Goal: Task Accomplishment & Management: Complete application form

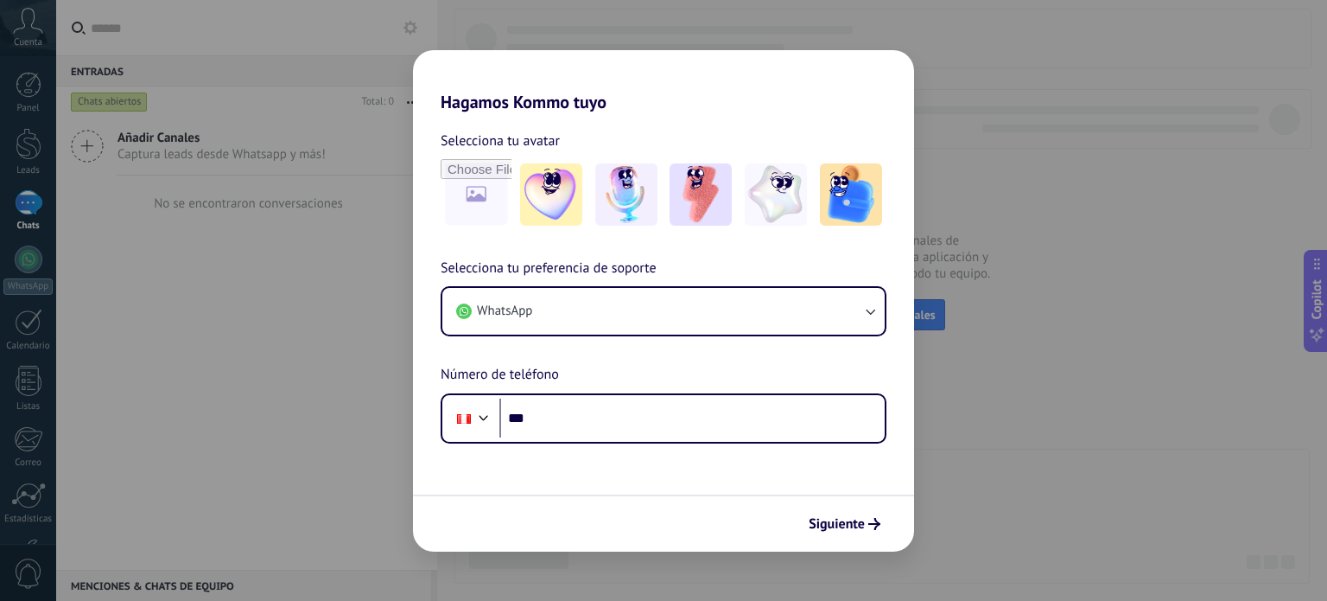
click at [563, 57] on h2 "Hagamos Kommo tuyo" at bounding box center [663, 81] width 501 height 62
drag, startPoint x: 581, startPoint y: 47, endPoint x: 612, endPoint y: 91, distance: 53.9
click at [601, 86] on div "Hagamos Kommo tuyo Selecciona tu avatar Selecciona tu preferencia de soporte Wh…" at bounding box center [663, 300] width 1327 height 601
click at [664, 99] on h2 "Hagamos Kommo tuyo" at bounding box center [663, 81] width 501 height 62
click at [860, 524] on span "Siguiente" at bounding box center [837, 524] width 56 height 12
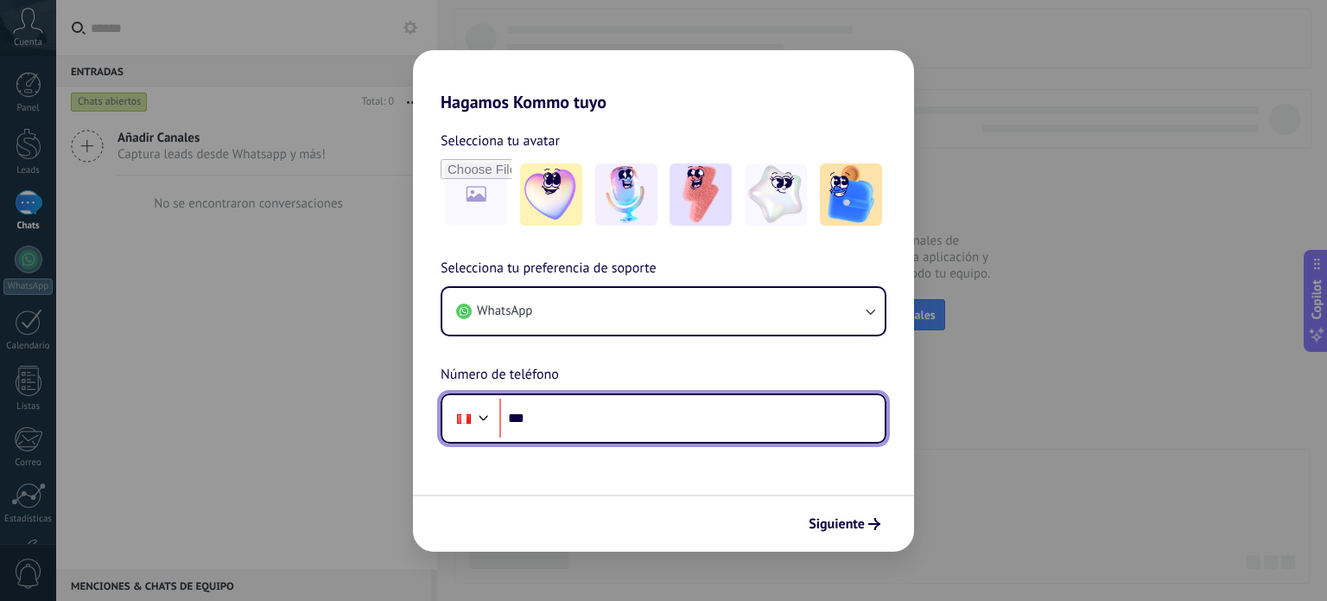
click at [655, 429] on input "***" at bounding box center [691, 418] width 385 height 40
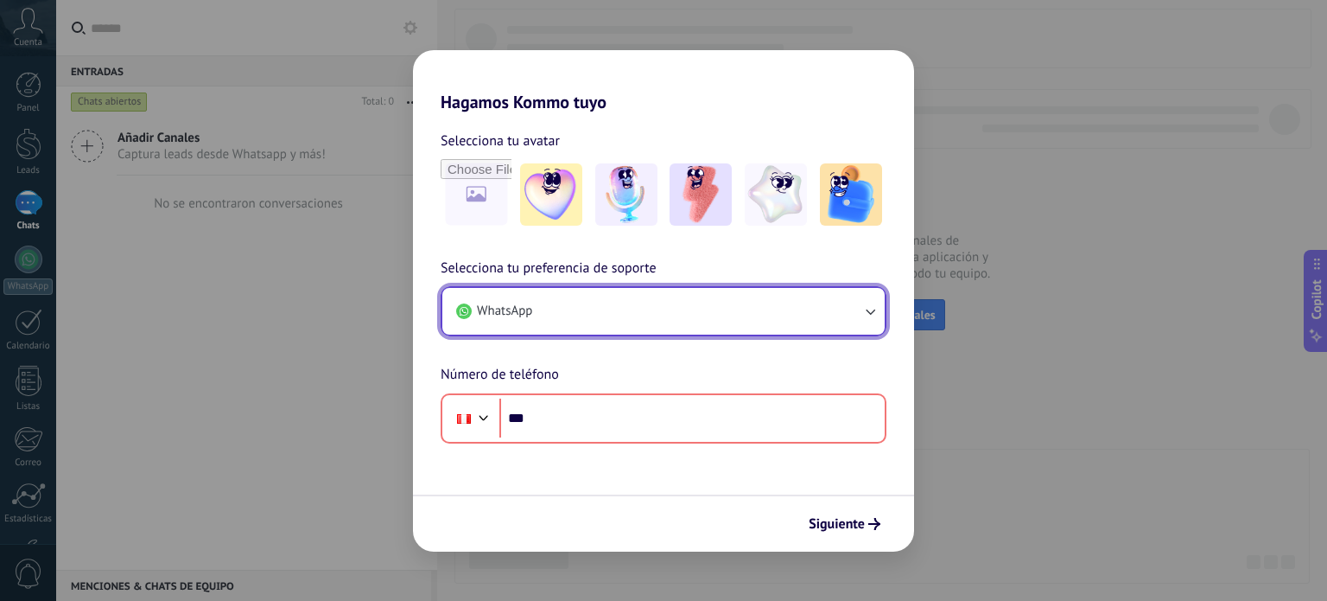
click at [658, 328] on button "WhatsApp" at bounding box center [663, 311] width 442 height 47
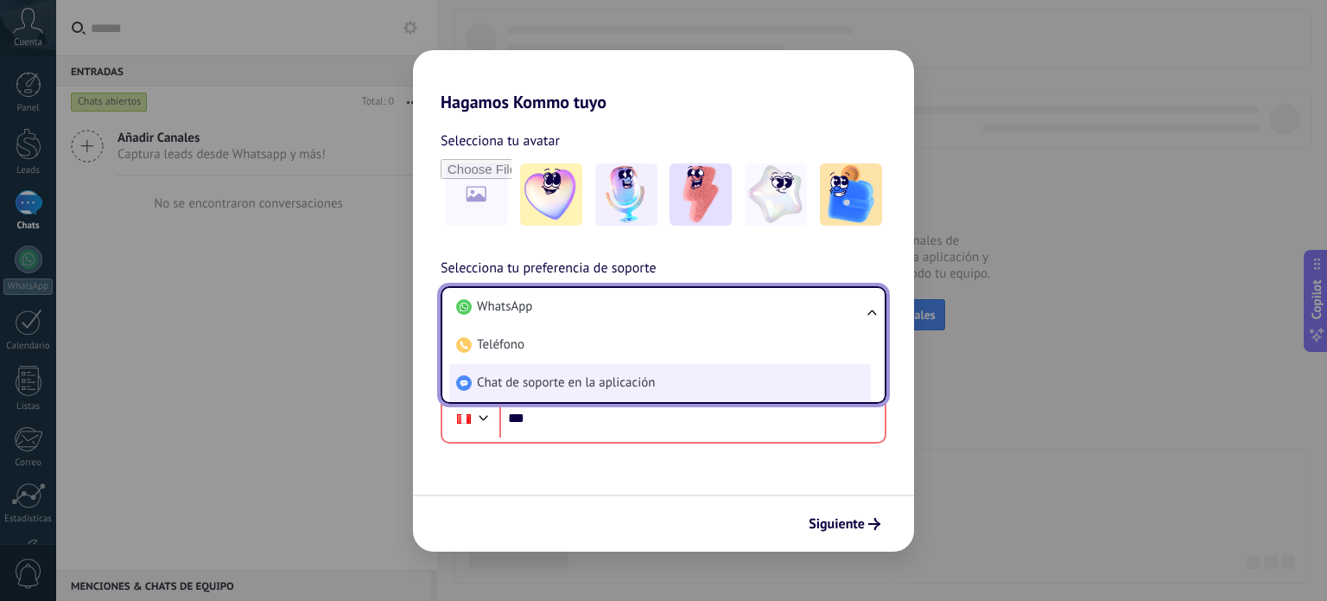
click at [557, 387] on span "Chat de soporte en la aplicación" at bounding box center [566, 382] width 178 height 17
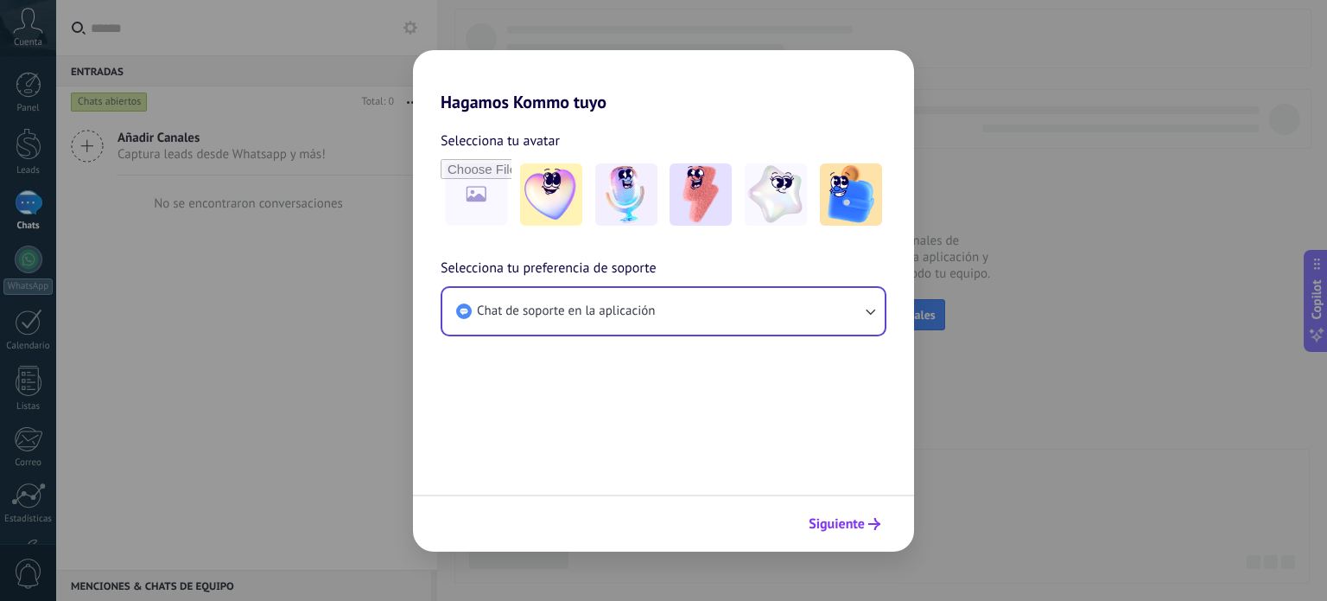
click at [837, 525] on span "Siguiente" at bounding box center [837, 524] width 56 height 12
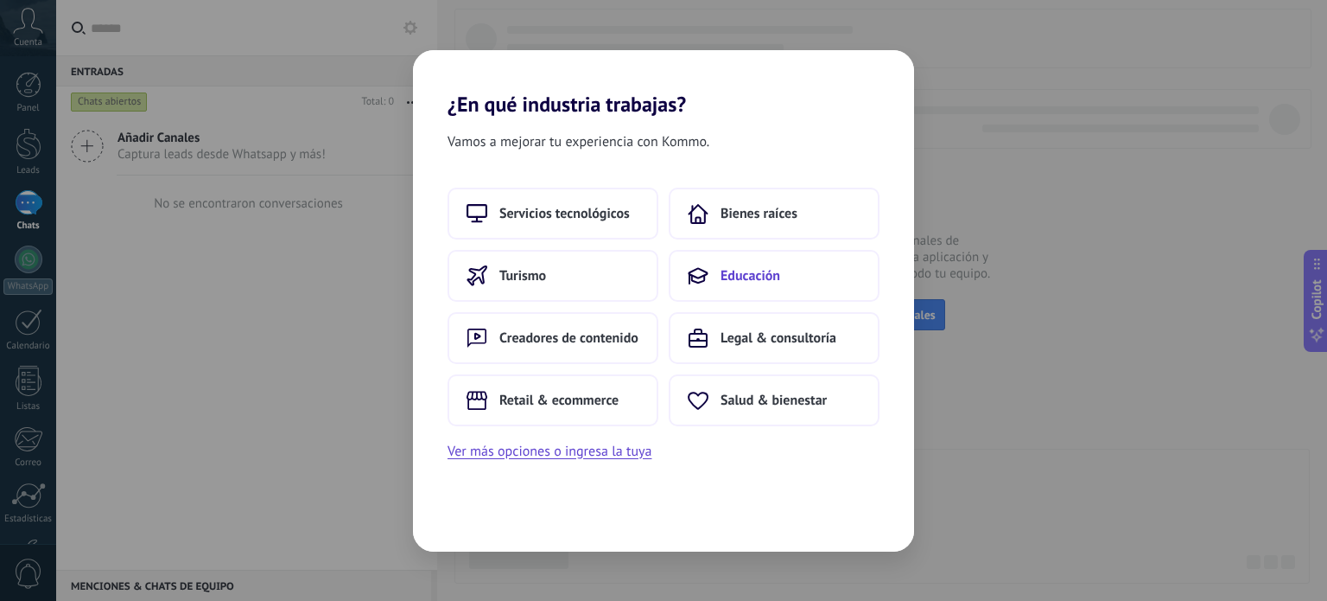
click at [754, 286] on button "Educación" at bounding box center [774, 276] width 211 height 52
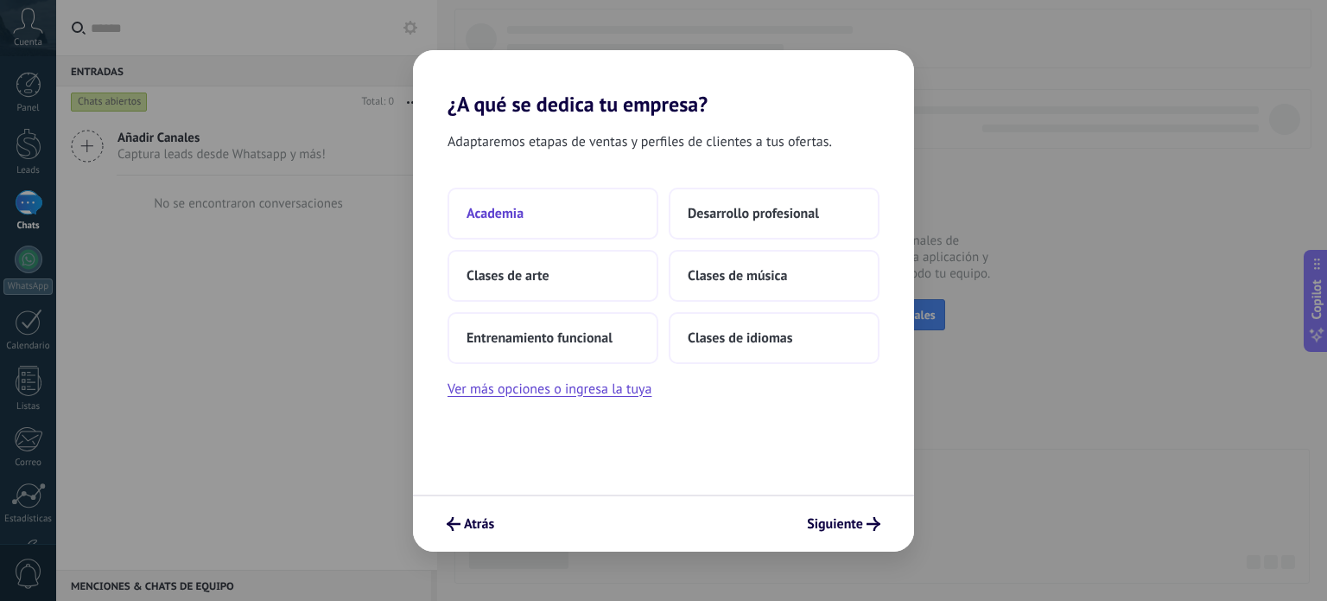
click at [582, 213] on button "Academia" at bounding box center [553, 214] width 211 height 52
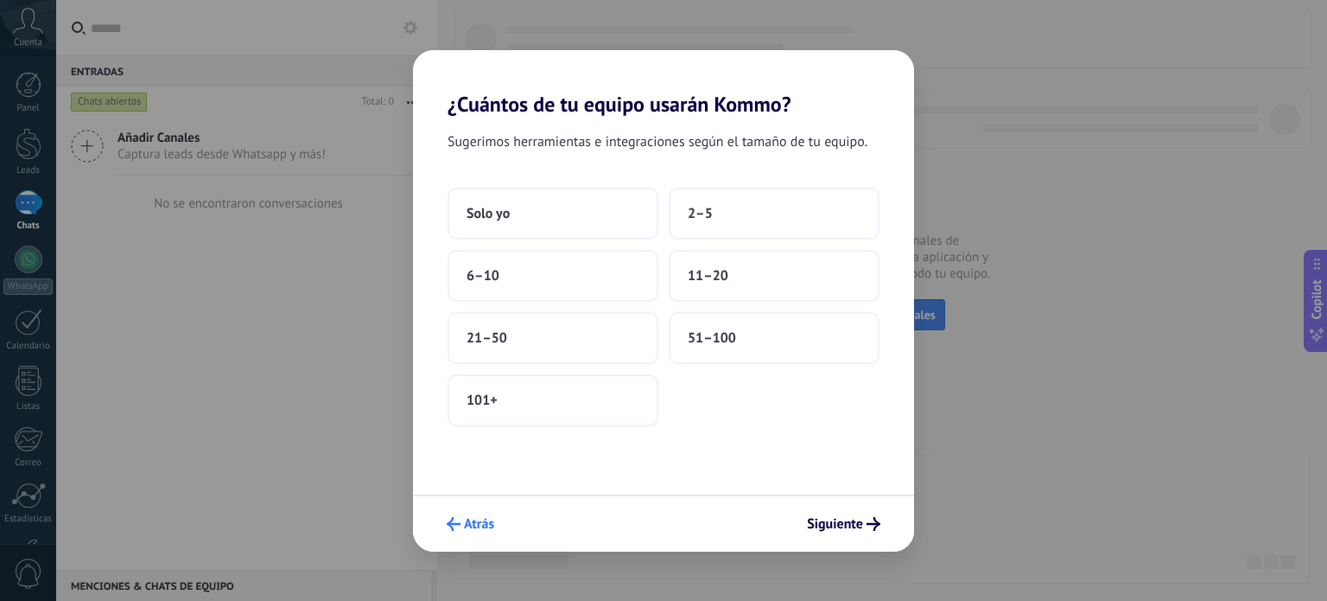
click at [470, 519] on span "Atrás" at bounding box center [479, 524] width 30 height 12
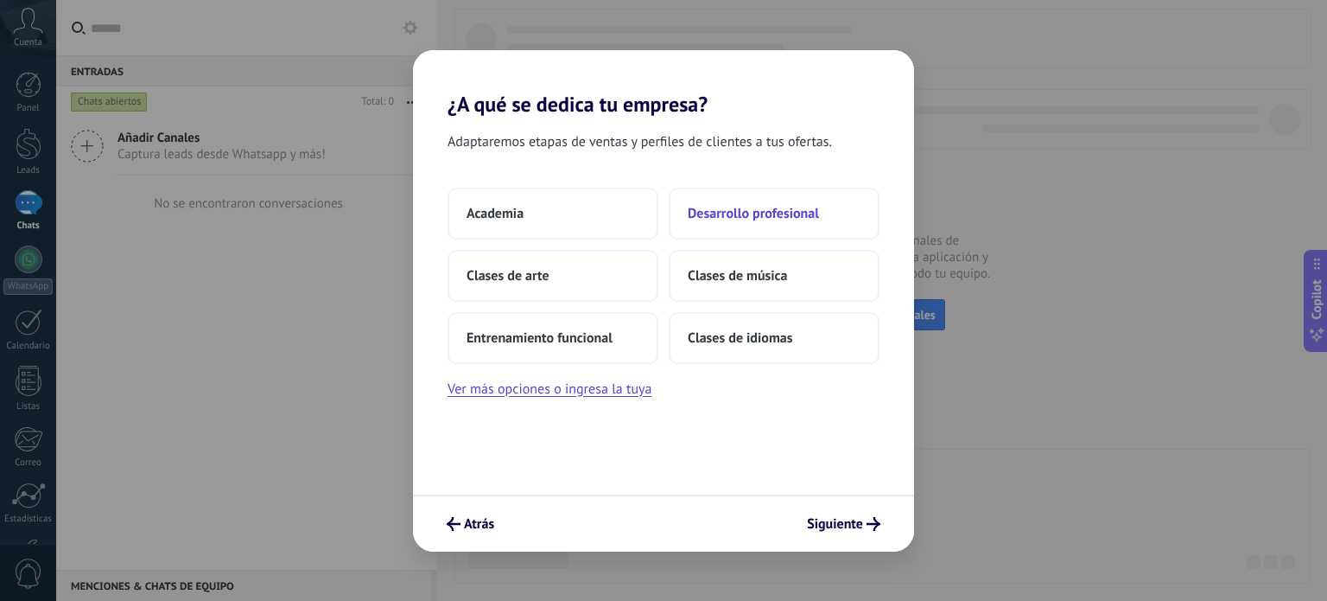
click at [740, 217] on span "Desarrollo profesional" at bounding box center [753, 213] width 131 height 17
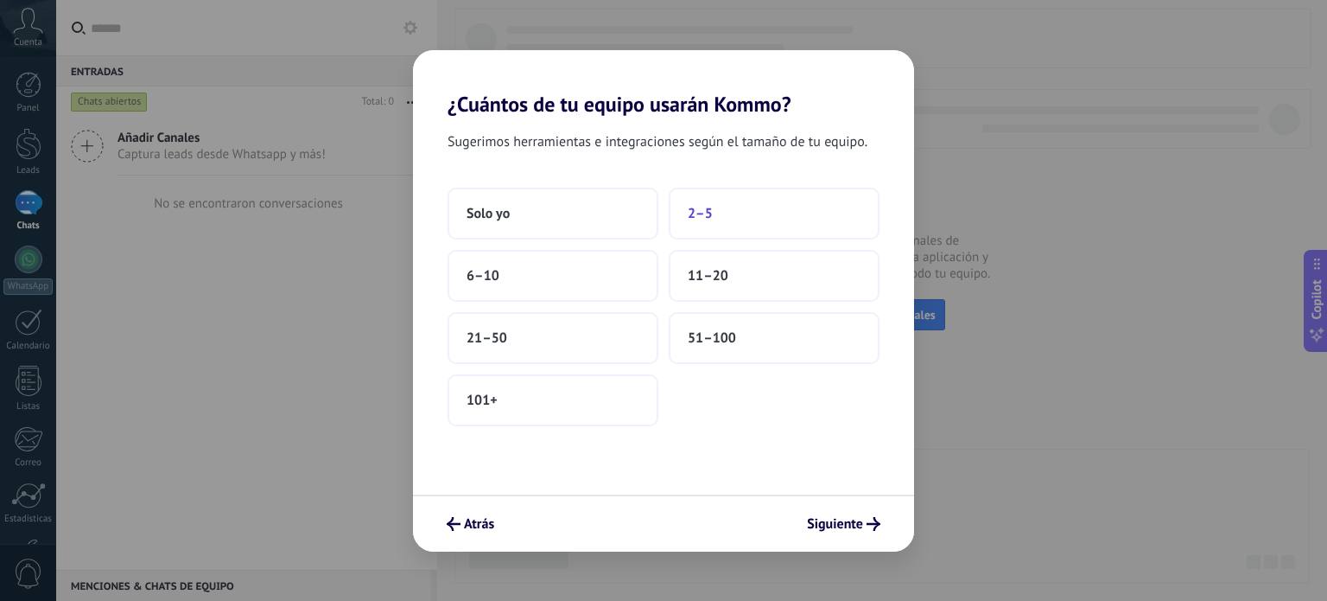
click at [706, 213] on span "2–5" at bounding box center [700, 213] width 25 height 17
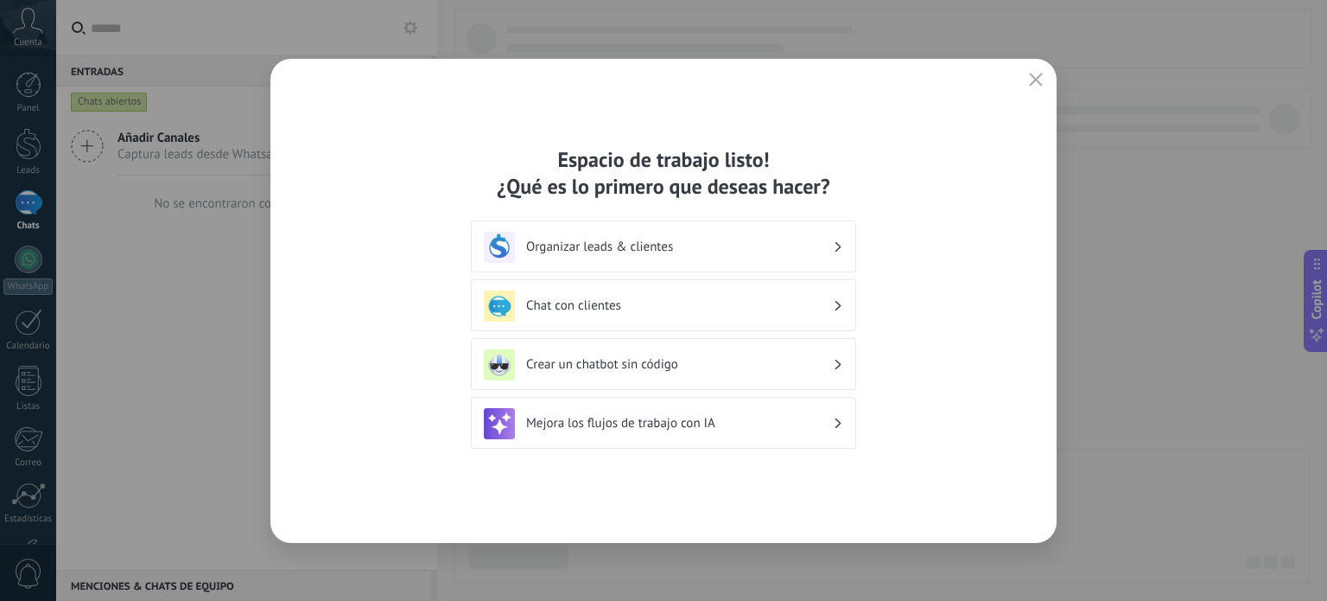
click at [802, 289] on div "Chat con clientes" at bounding box center [663, 305] width 385 height 52
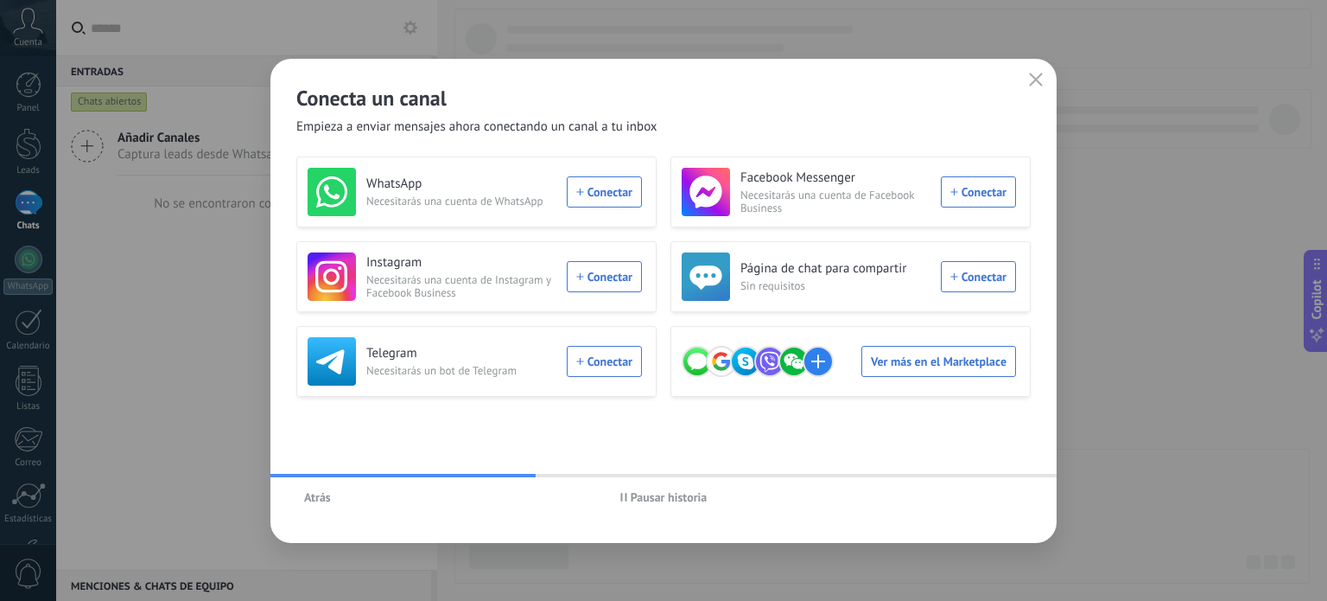
click at [313, 496] on span "Atrás" at bounding box center [317, 497] width 27 height 12
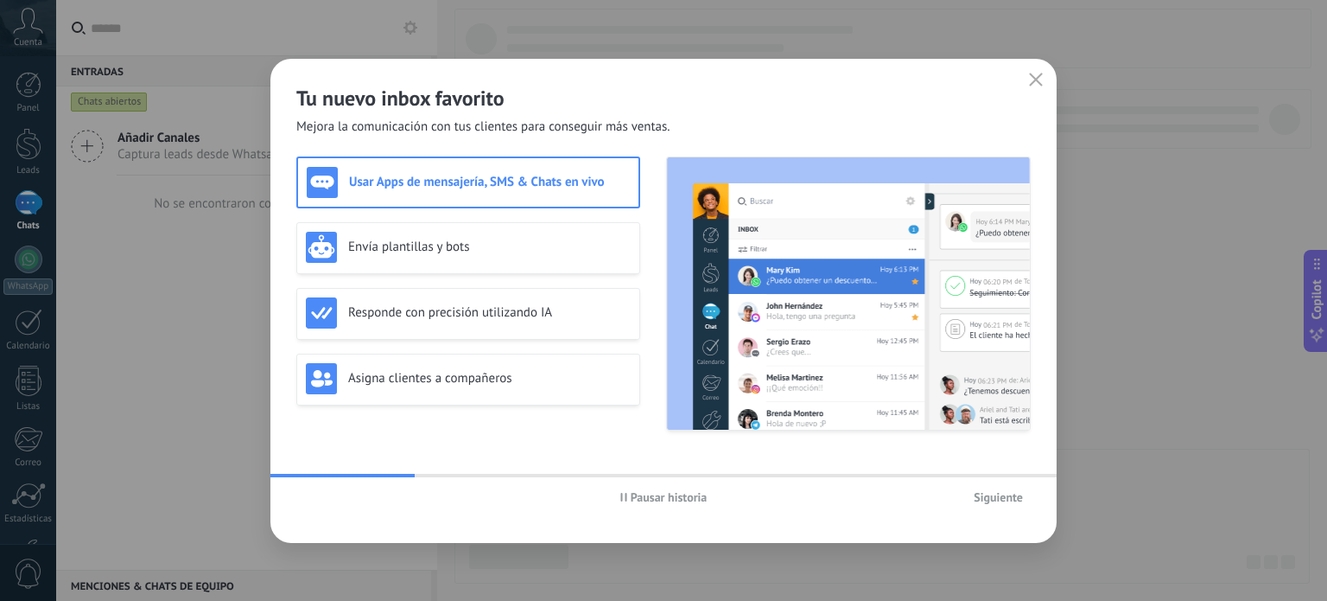
click at [467, 436] on div "Usar Apps de mensajería, SMS & Chats en vivo Envía plantillas y bots Responde c…" at bounding box center [663, 302] width 735 height 293
click at [418, 271] on div "Envía plantillas y bots" at bounding box center [468, 248] width 344 height 52
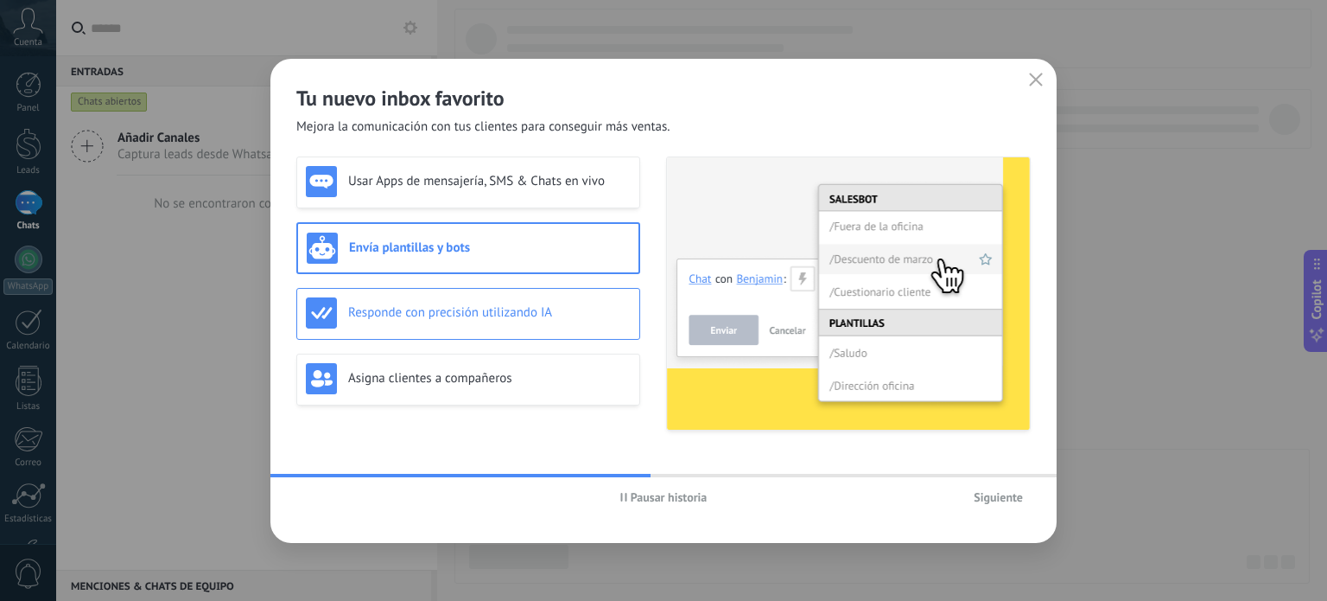
click at [442, 312] on h3 "Responde con precisión utilizando IA" at bounding box center [489, 312] width 283 height 16
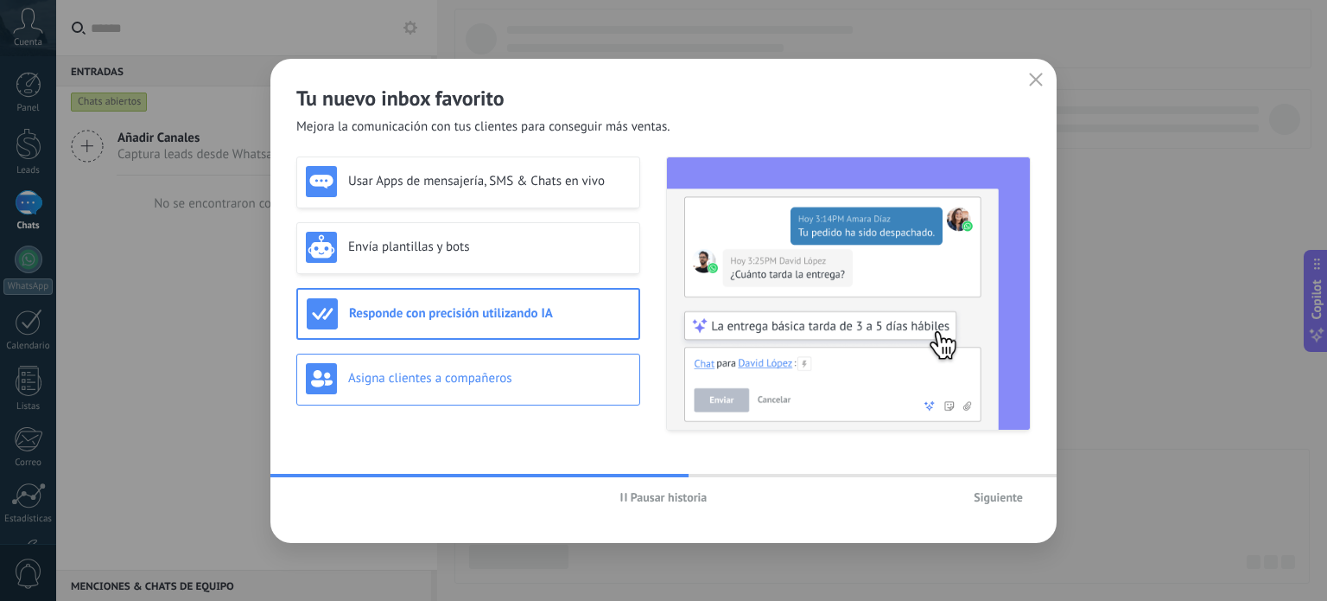
click at [454, 366] on div "Asigna clientes a compañeros" at bounding box center [468, 378] width 325 height 31
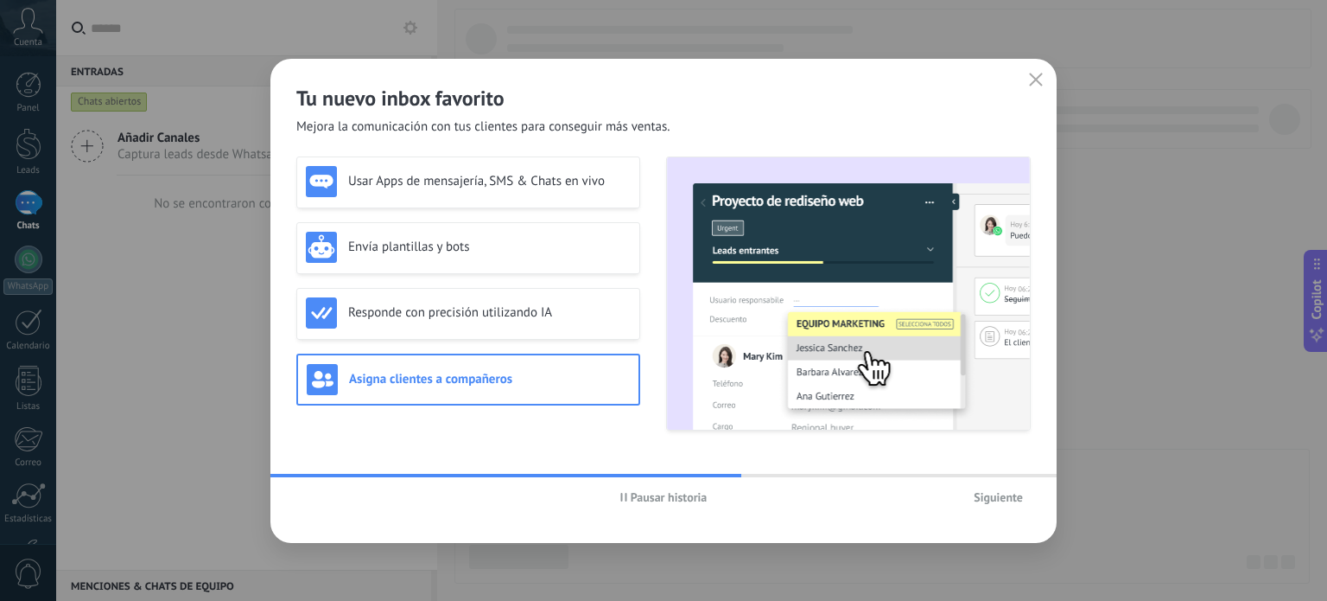
click at [979, 491] on span "Siguiente" at bounding box center [998, 497] width 49 height 12
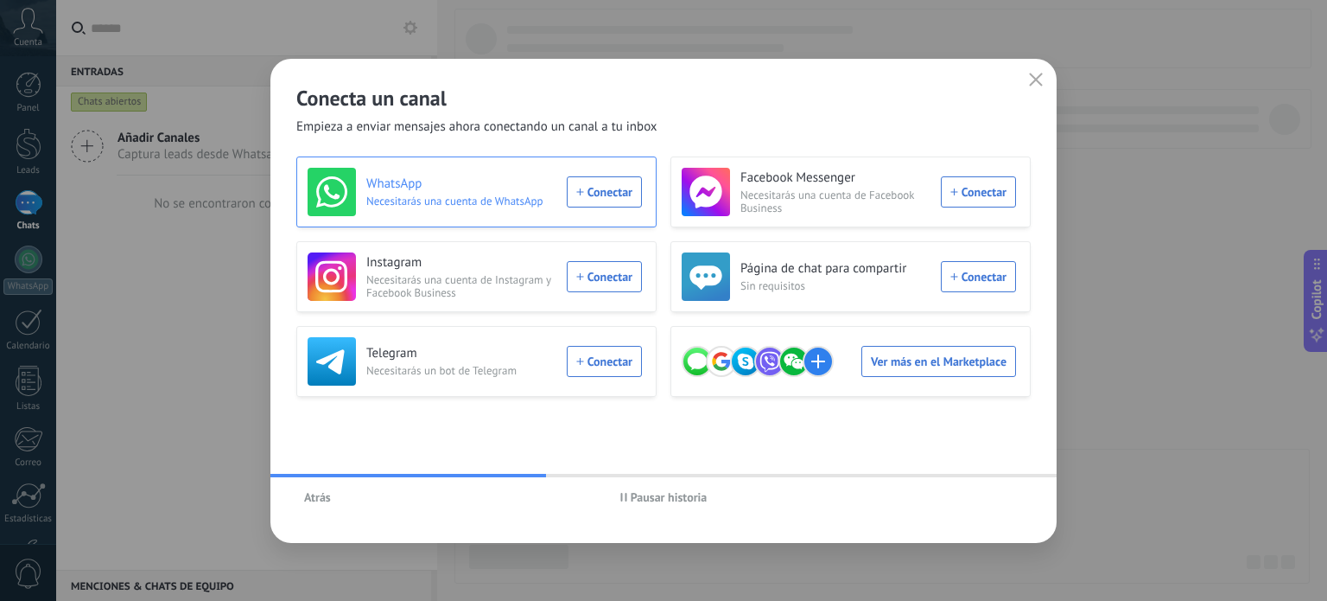
click at [398, 205] on span "Necesitarás una cuenta de WhatsApp" at bounding box center [461, 200] width 190 height 13
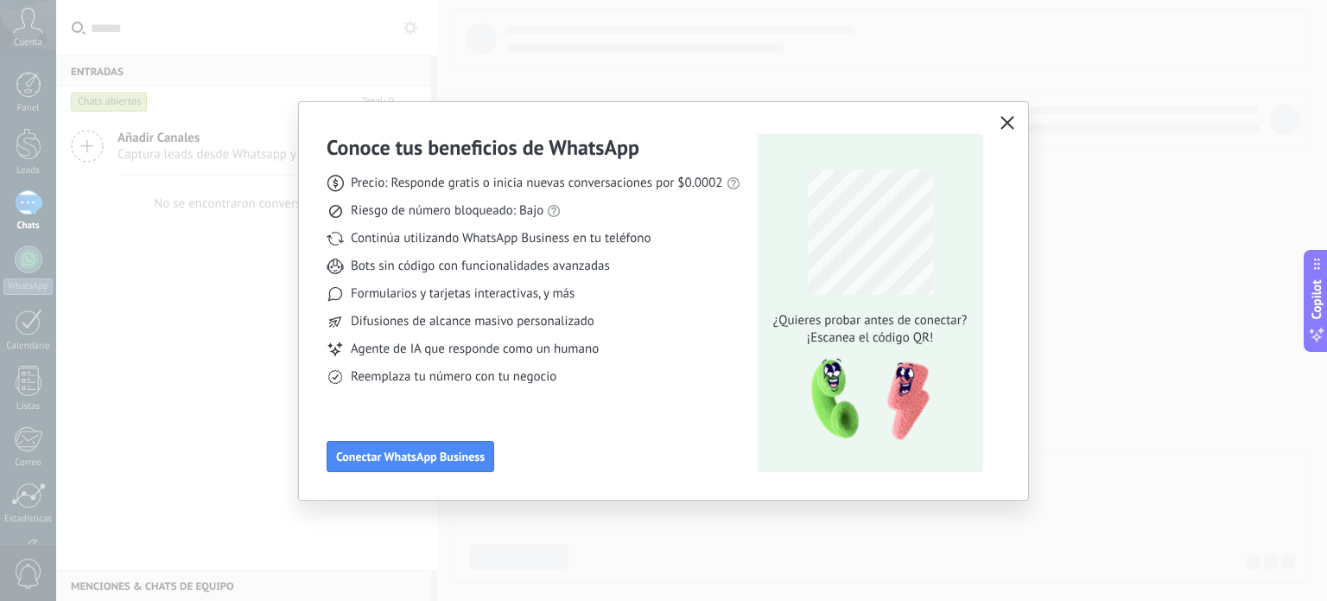
click at [1008, 125] on icon "button" at bounding box center [1008, 123] width 14 height 14
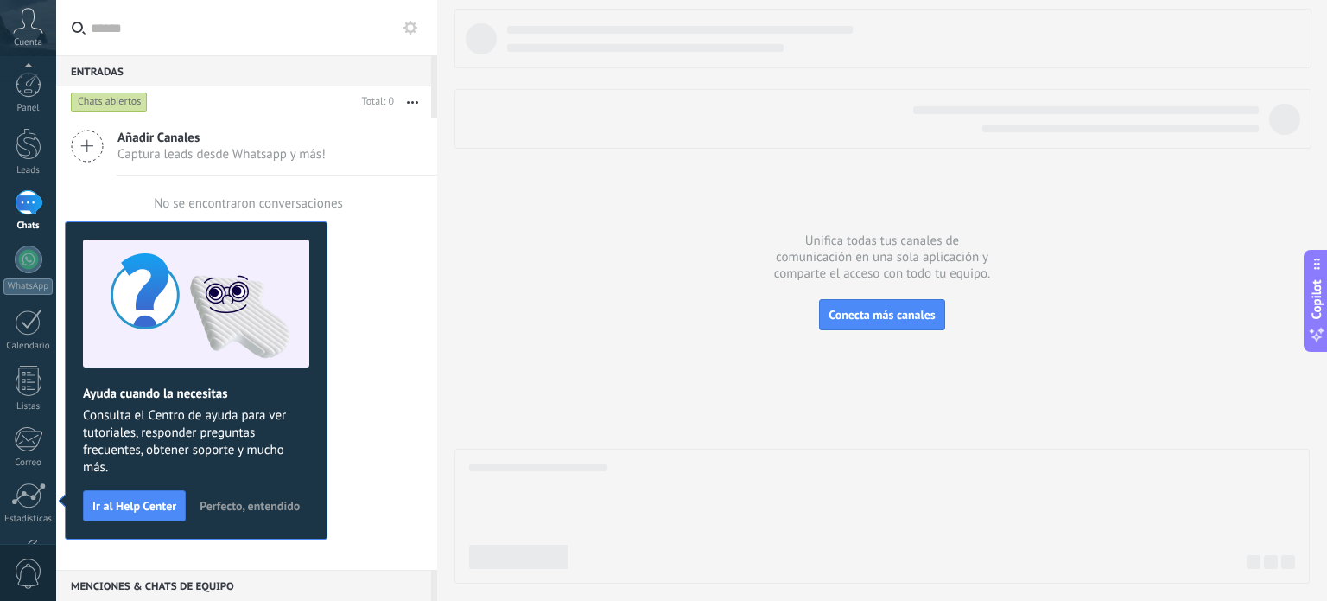
scroll to position [118, 0]
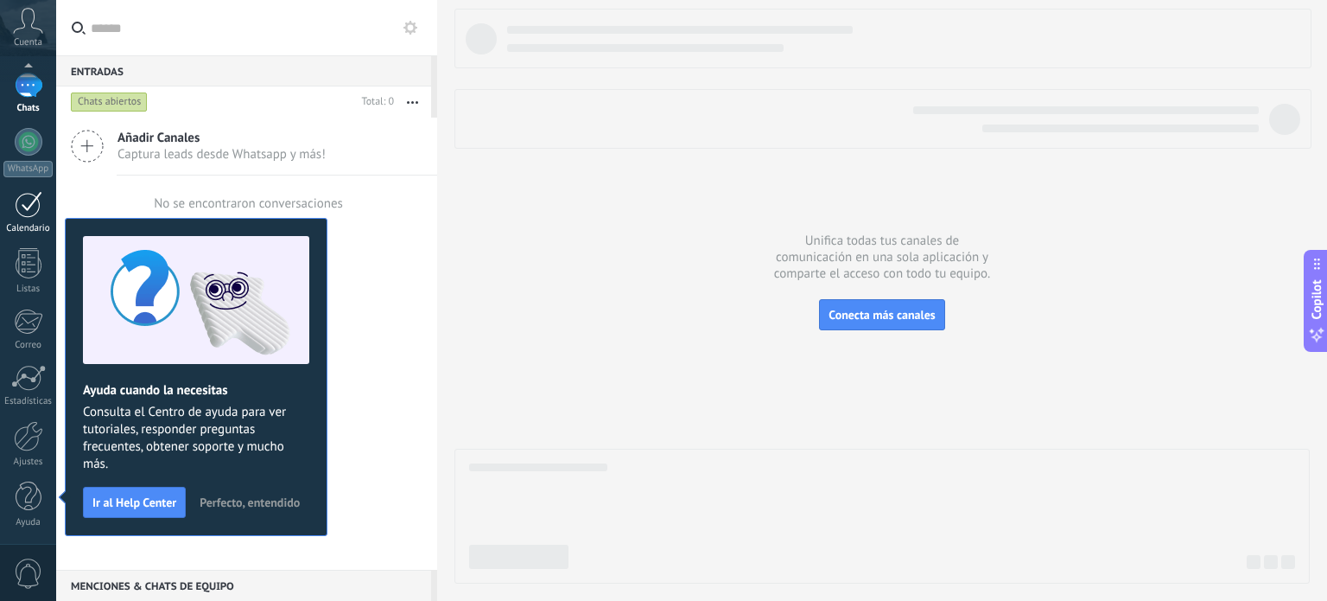
click at [22, 210] on div at bounding box center [29, 204] width 28 height 27
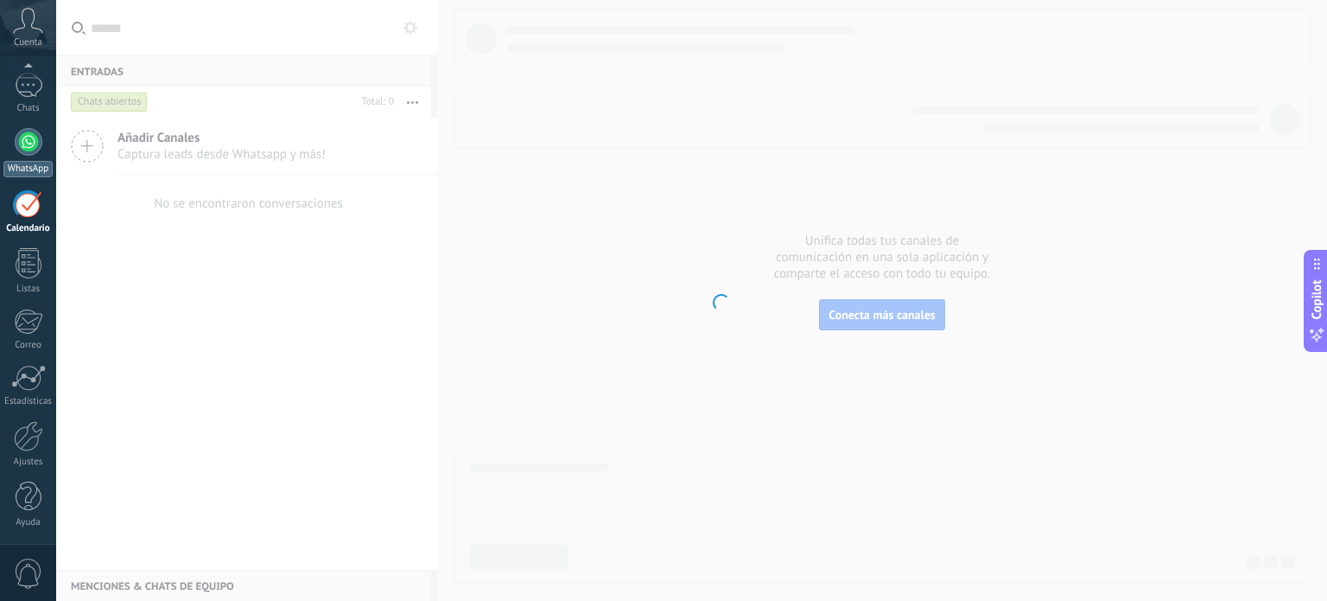
click at [26, 150] on div at bounding box center [29, 142] width 28 height 28
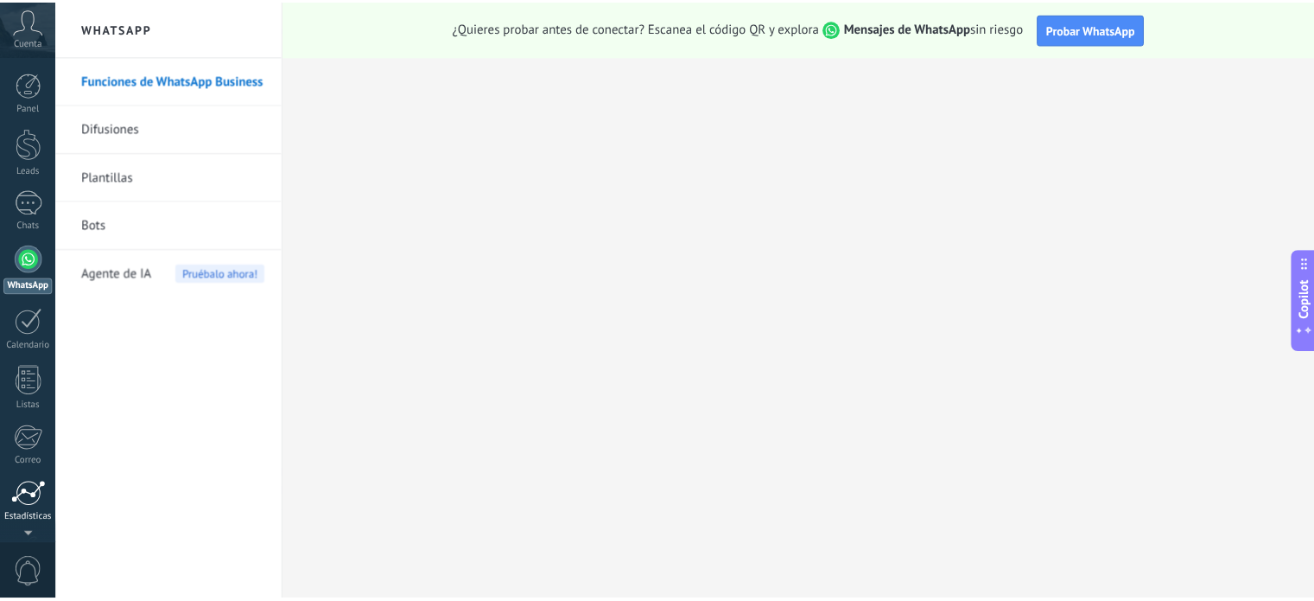
scroll to position [118, 0]
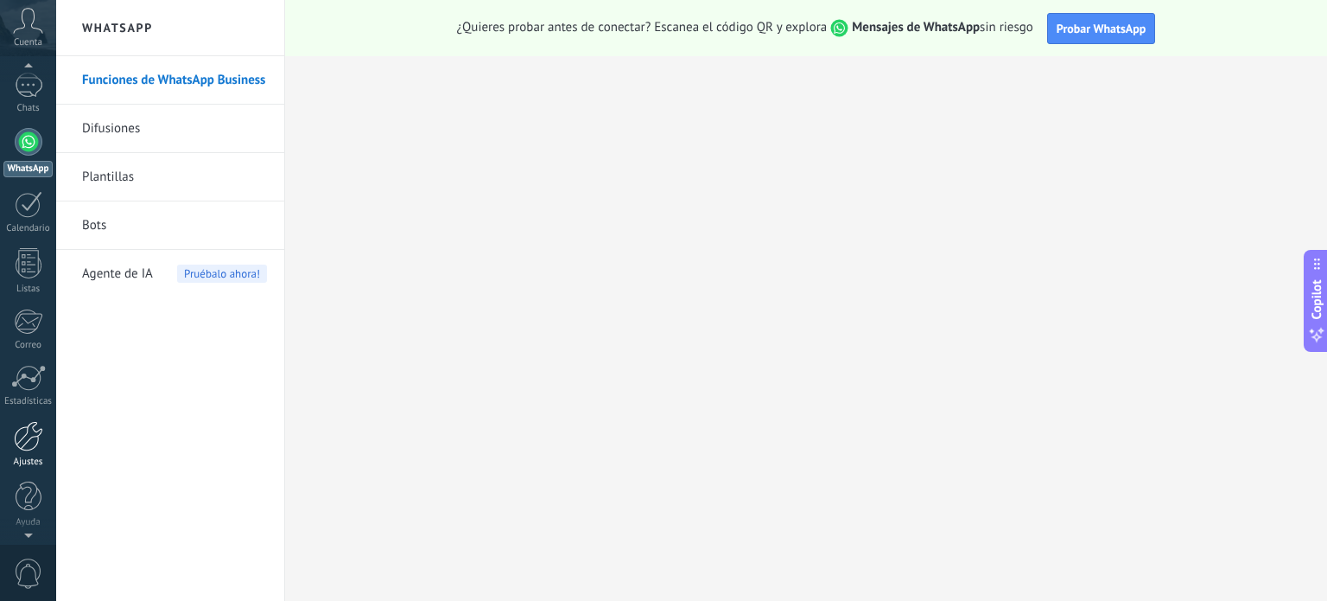
click at [38, 449] on div at bounding box center [28, 436] width 29 height 30
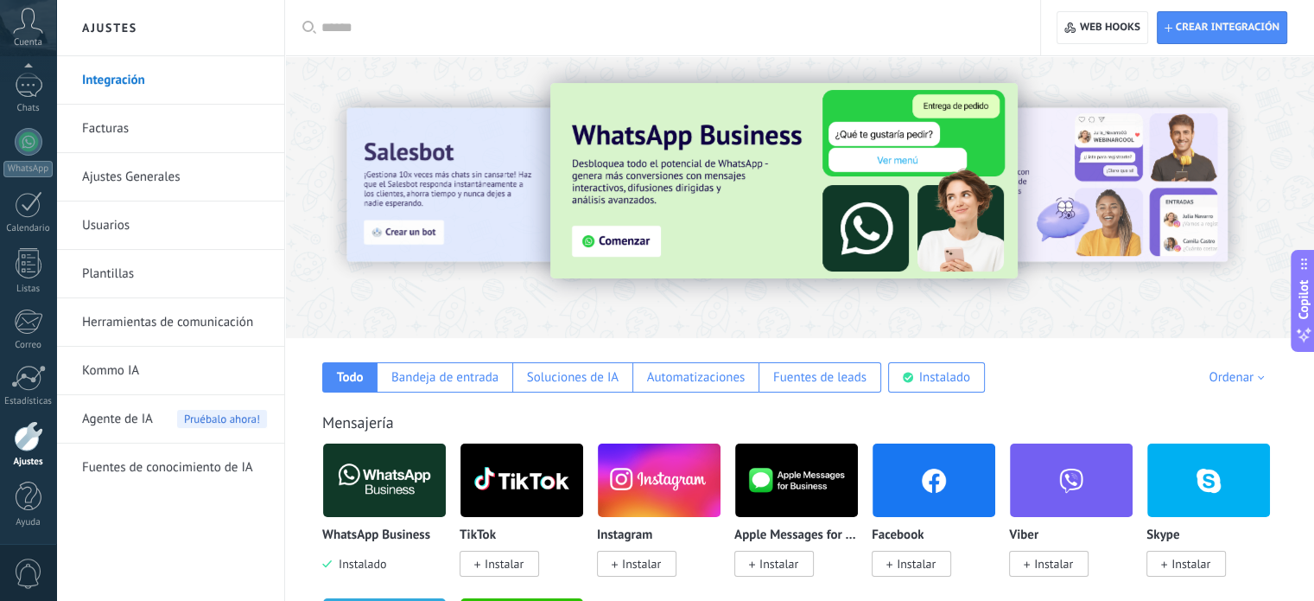
click at [560, 0] on div at bounding box center [668, 27] width 695 height 55
click at [560, 33] on input "text" at bounding box center [668, 28] width 695 height 18
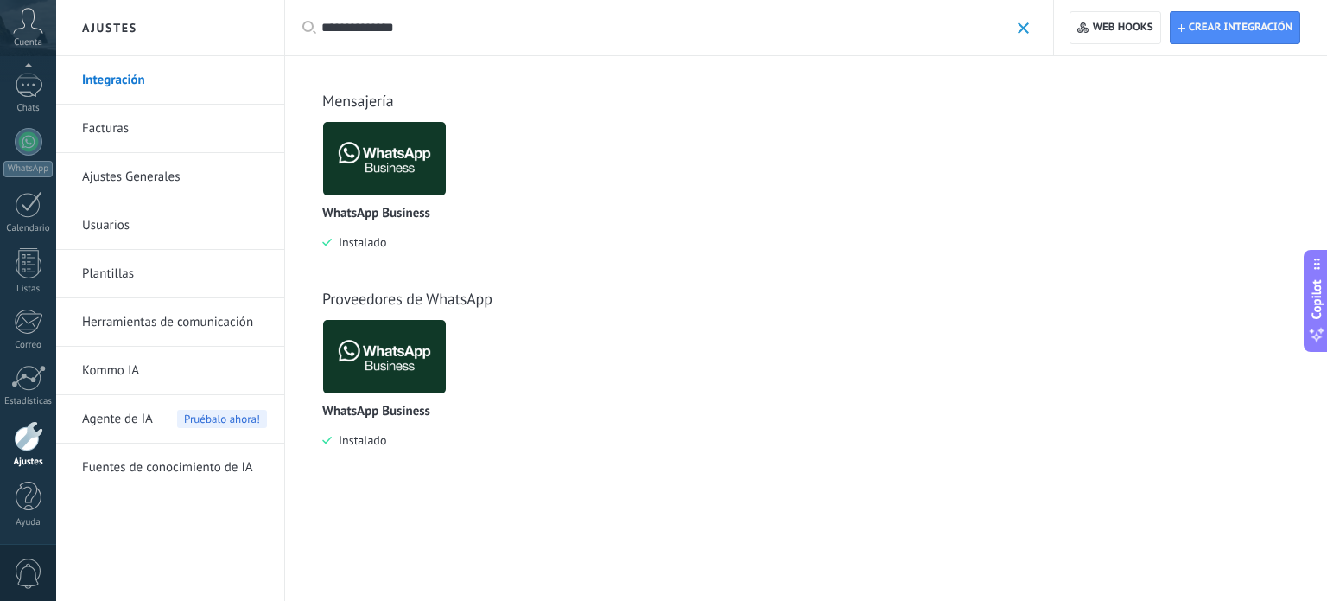
click at [10, 27] on div "Cuenta" at bounding box center [28, 28] width 56 height 56
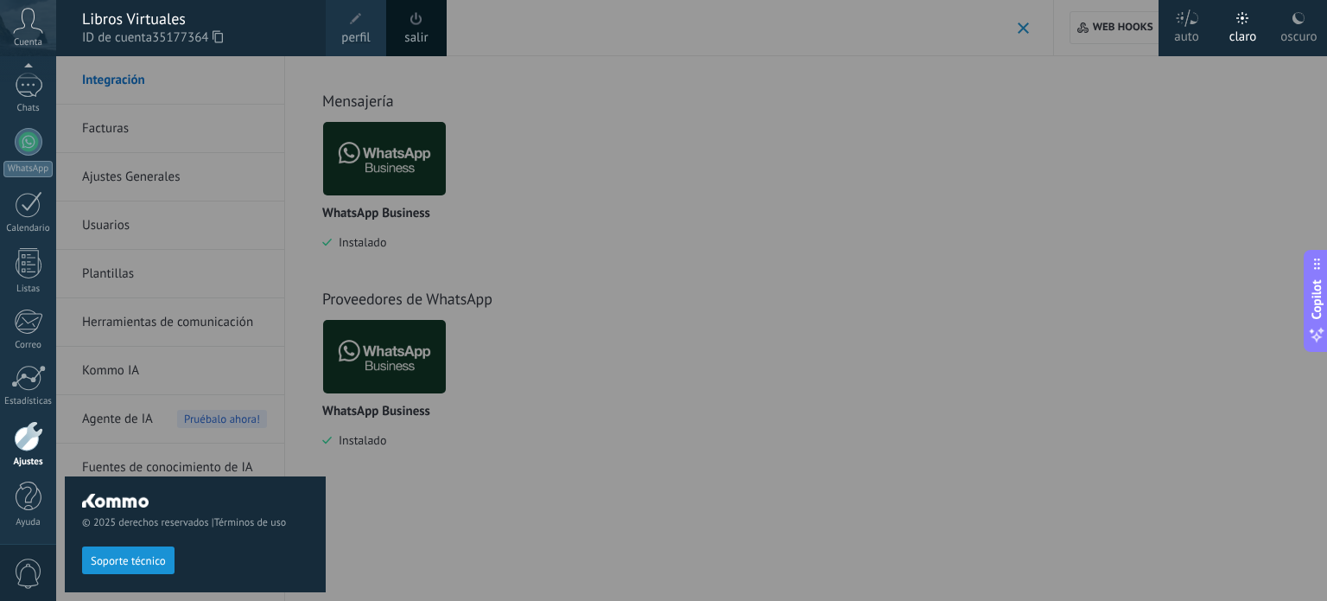
click at [10, 27] on div "Cuenta" at bounding box center [28, 28] width 56 height 56
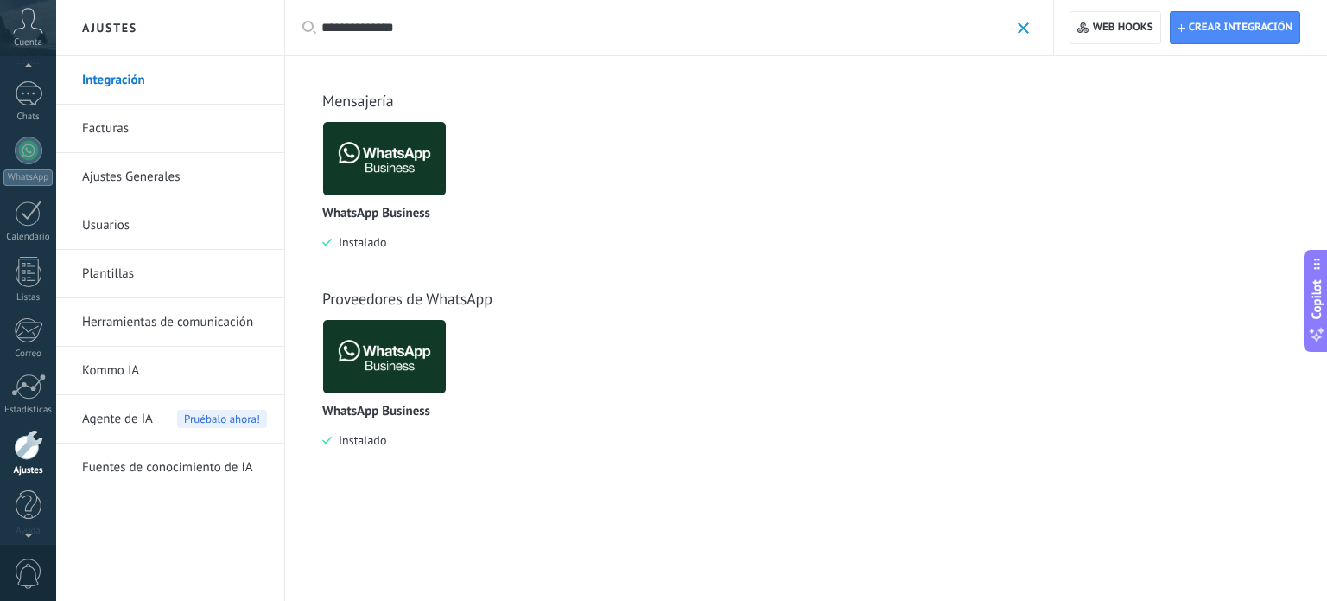
scroll to position [118, 0]
click at [33, 454] on link "Ajustes" at bounding box center [28, 444] width 56 height 47
click at [449, 13] on div "**********" at bounding box center [675, 27] width 708 height 55
click at [449, 23] on input "**********" at bounding box center [665, 28] width 688 height 18
type input "**********"
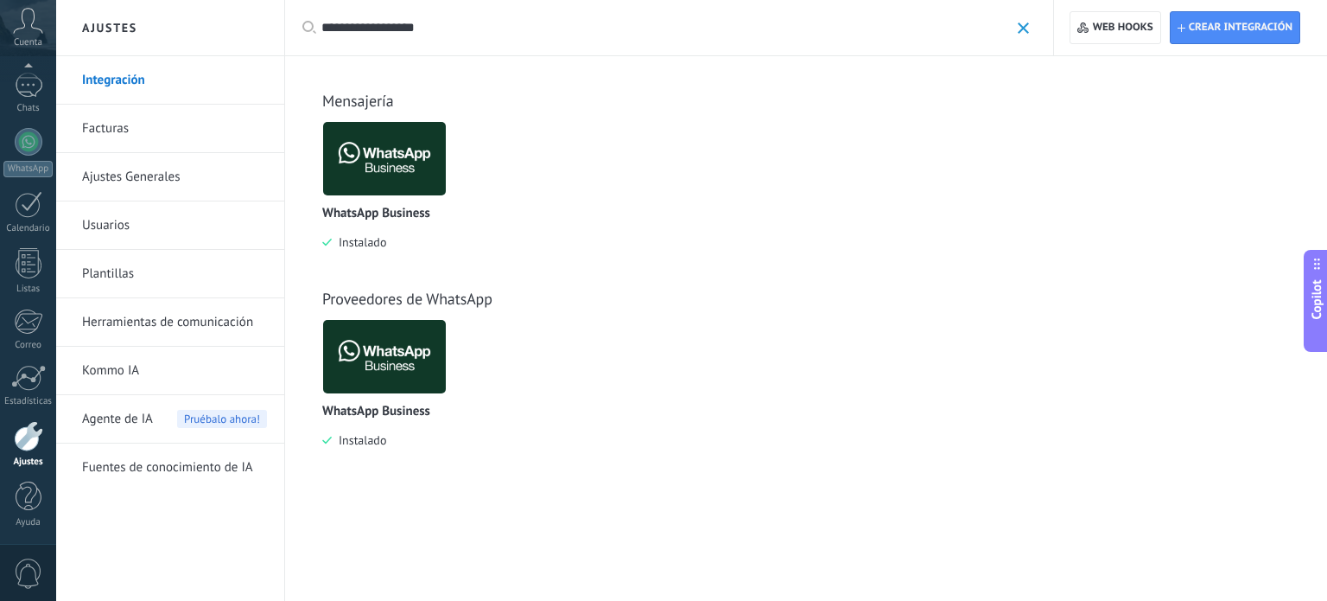
click at [391, 164] on img at bounding box center [384, 159] width 123 height 84
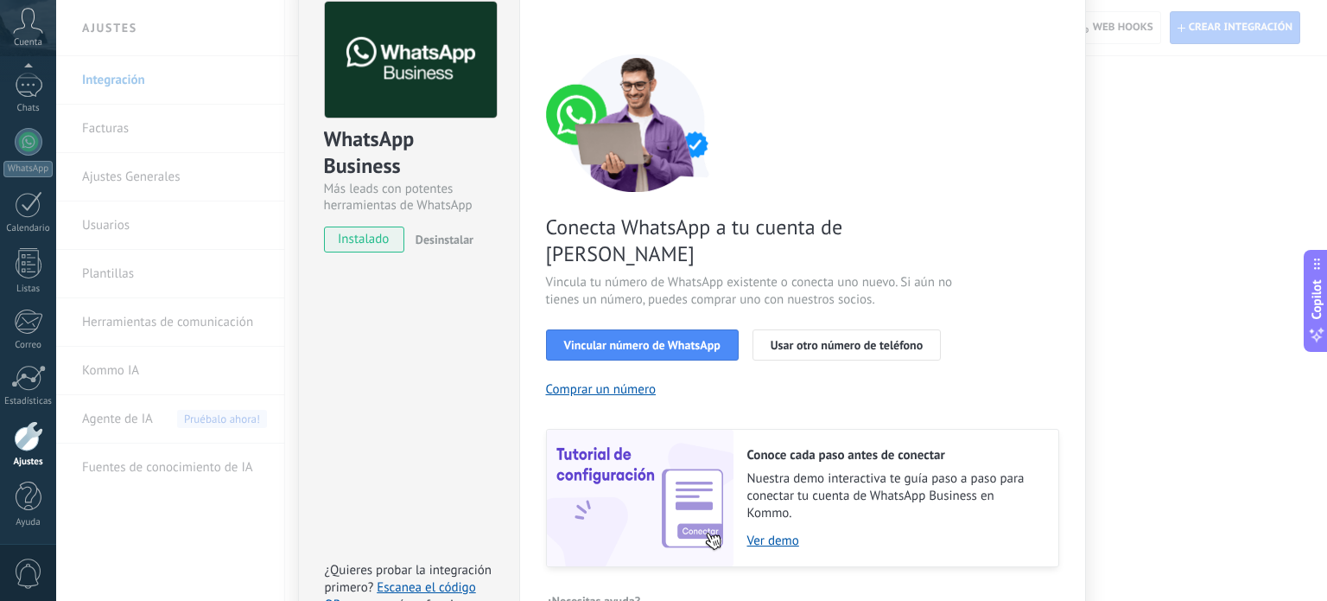
scroll to position [0, 0]
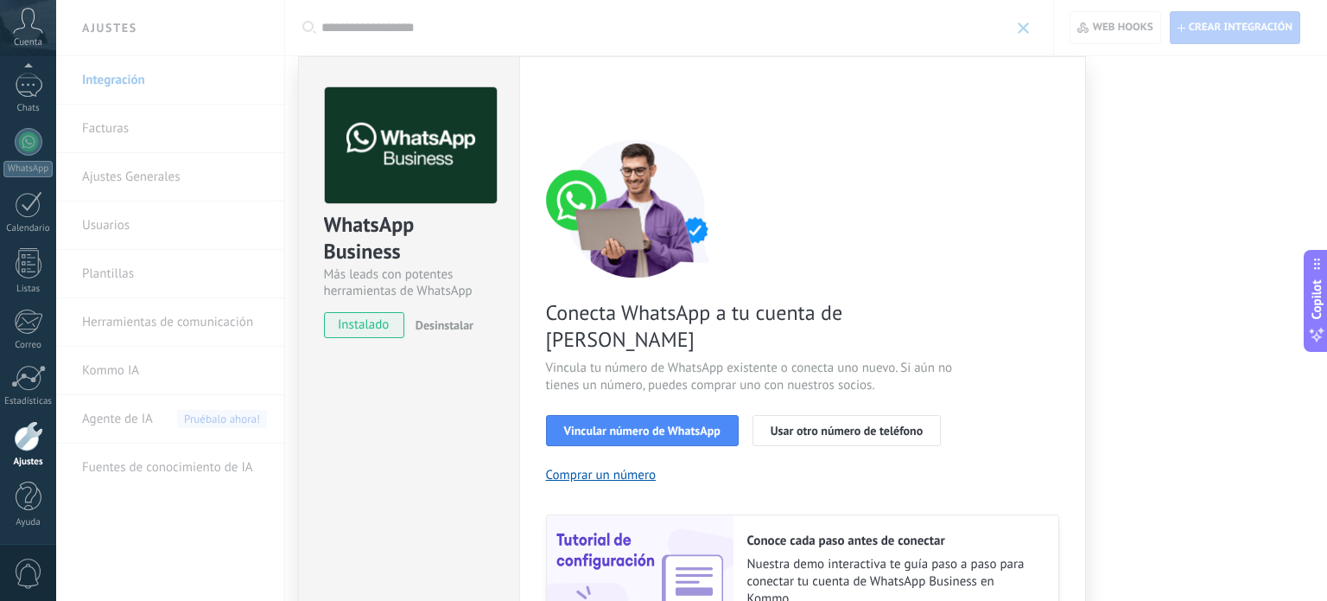
click at [255, 251] on div "WhatsApp Business Más leads con potentes herramientas de WhatsApp instalado Des…" at bounding box center [691, 300] width 1271 height 601
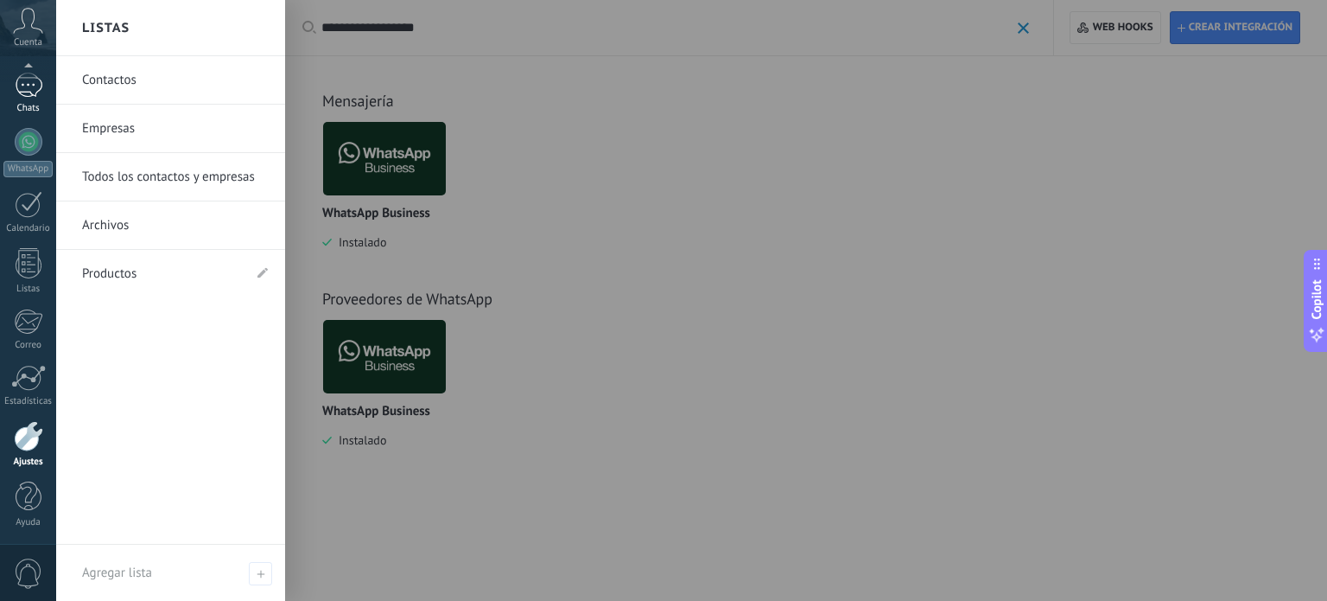
click at [35, 92] on div at bounding box center [29, 85] width 28 height 25
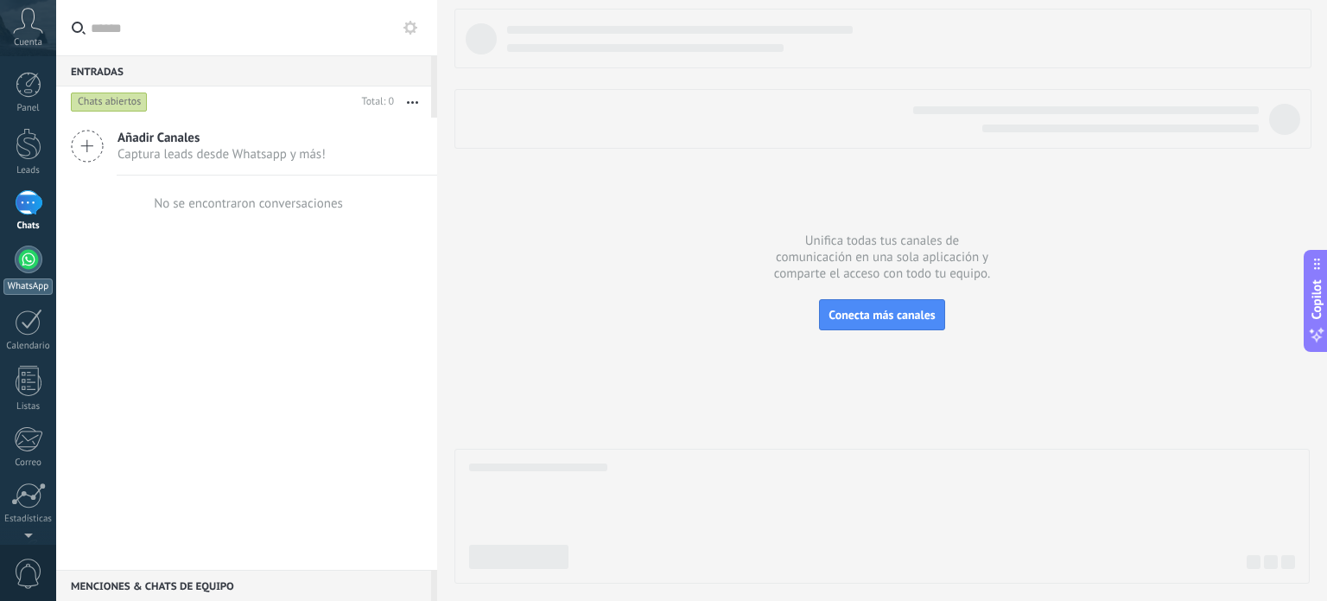
click at [38, 274] on link "WhatsApp" at bounding box center [28, 269] width 56 height 49
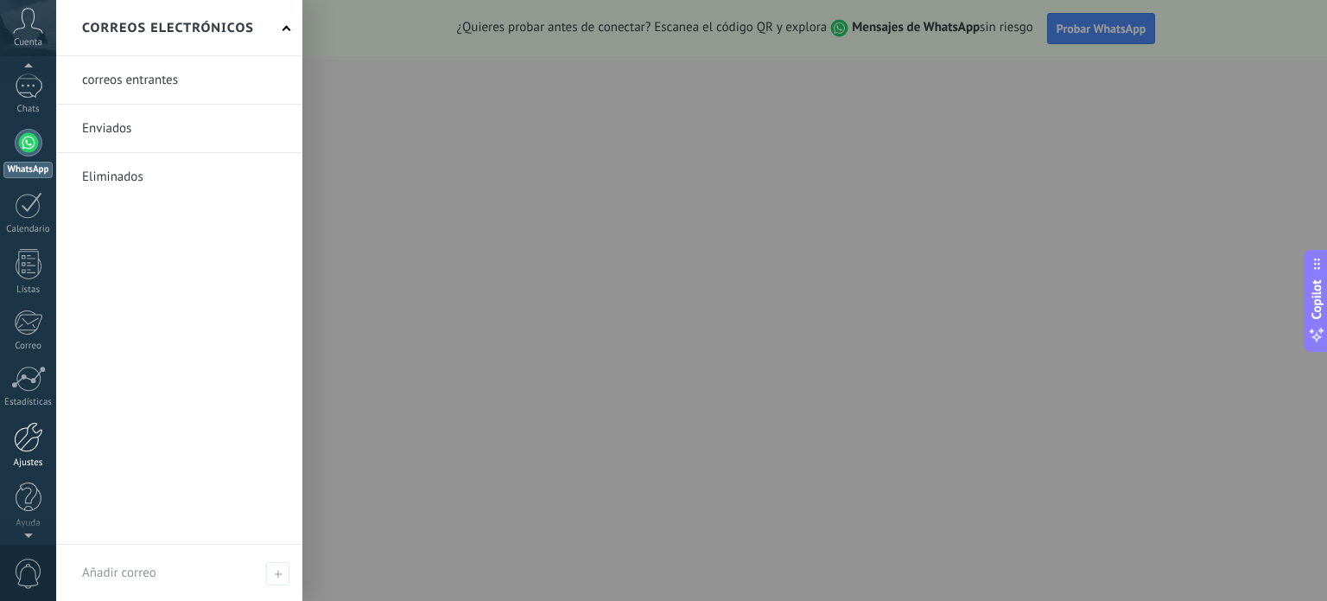
scroll to position [118, 0]
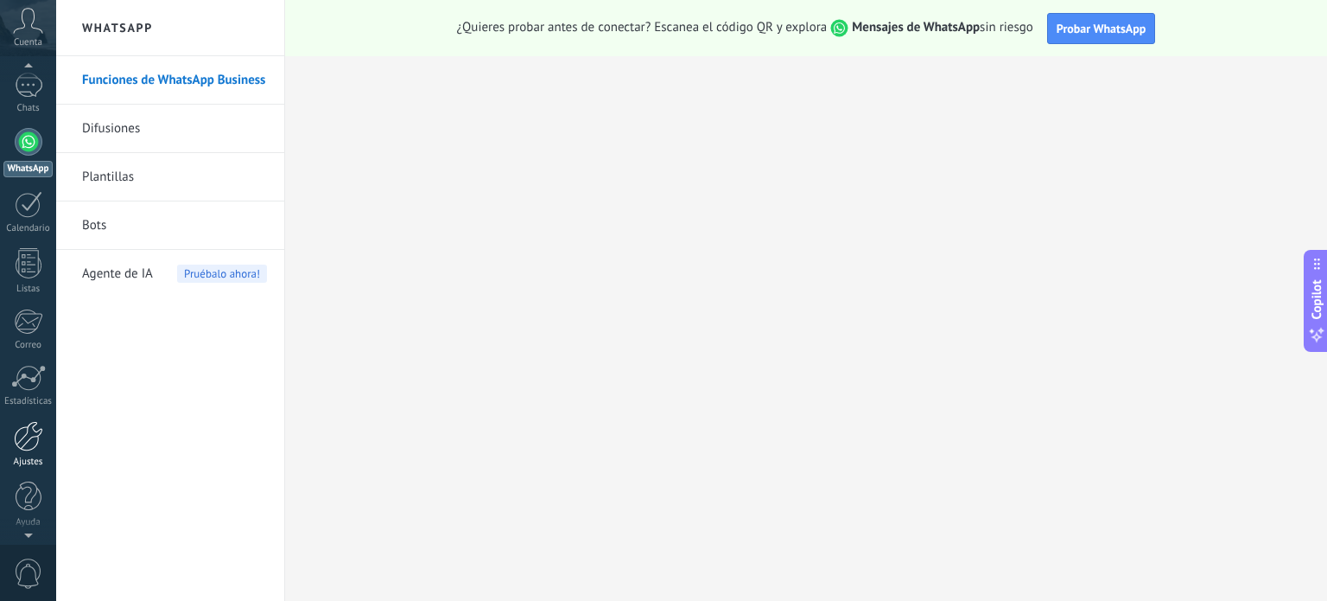
click at [28, 440] on div at bounding box center [28, 436] width 29 height 30
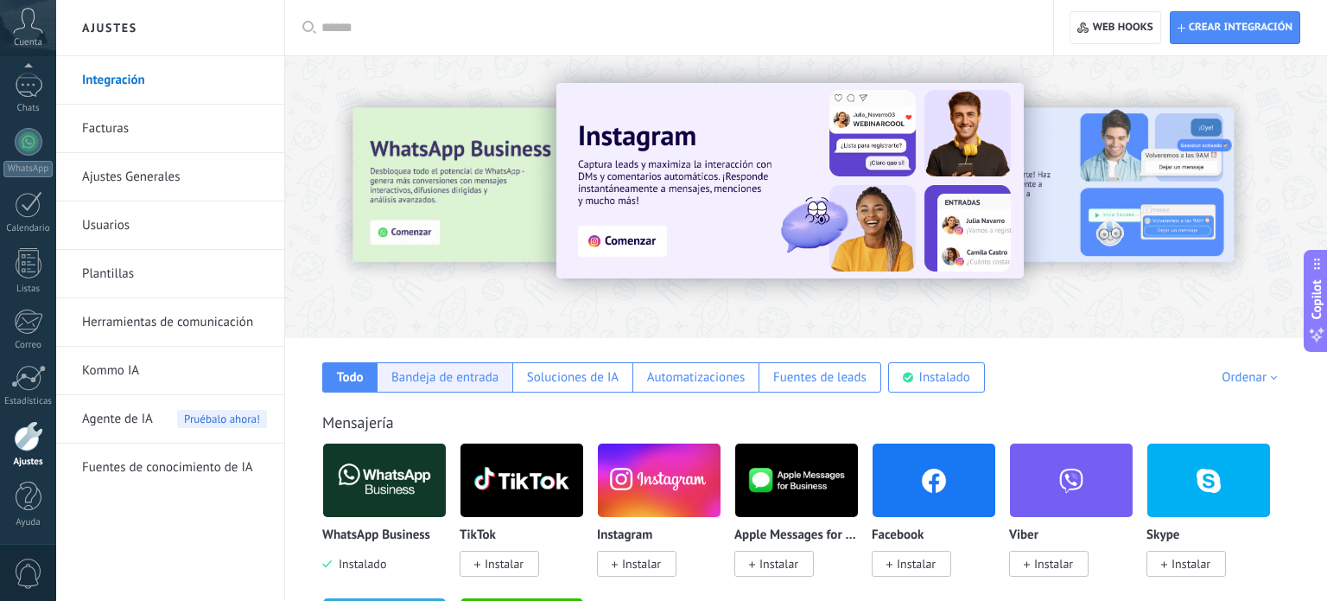
click at [480, 370] on div "Bandeja de entrada" at bounding box center [444, 377] width 107 height 16
